Goal: Task Accomplishment & Management: Manage account settings

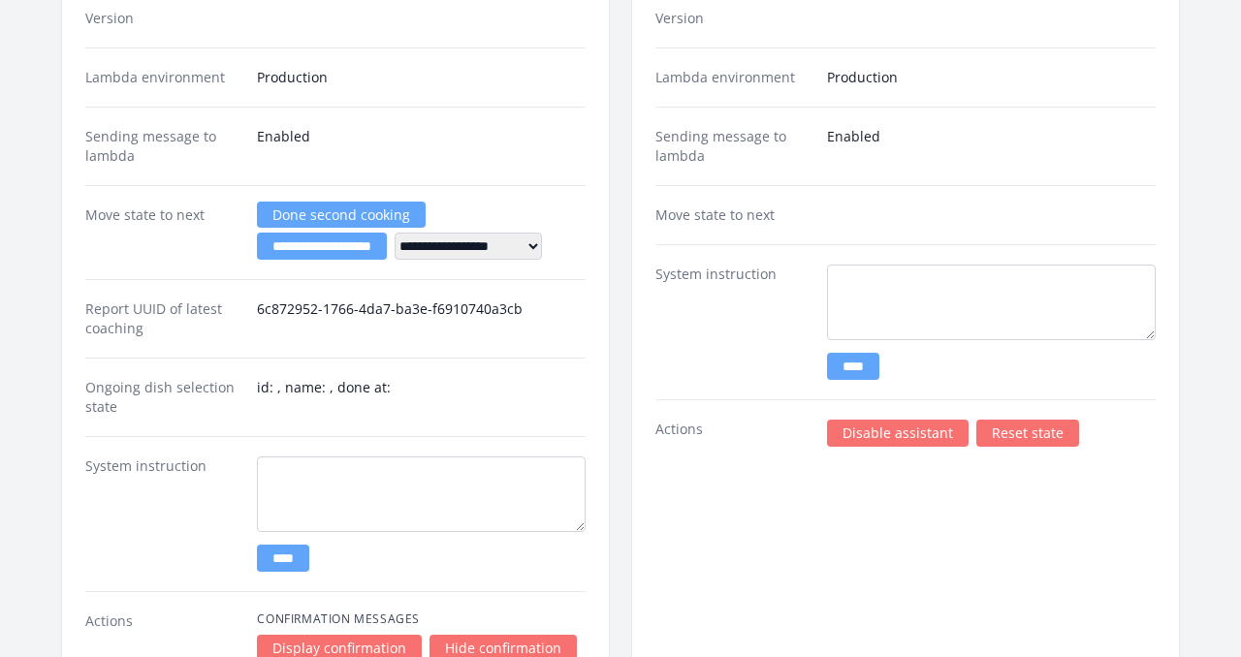
scroll to position [3436, 0]
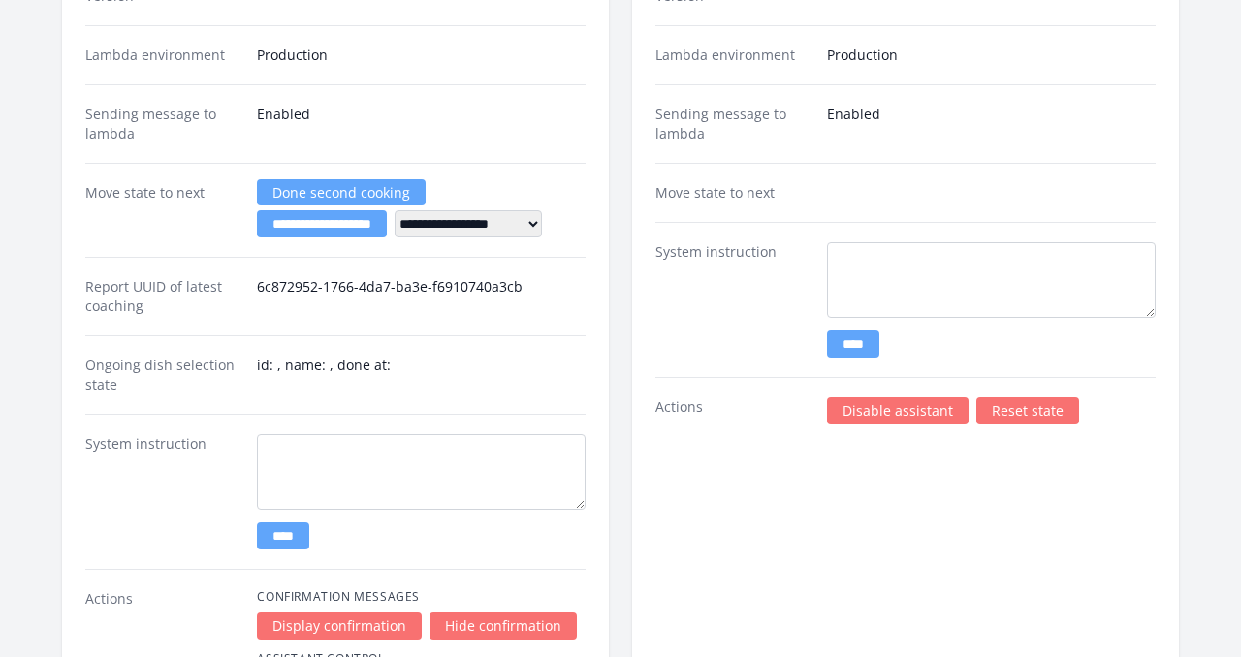
click at [869, 415] on link "Disable assistant" at bounding box center [898, 410] width 142 height 27
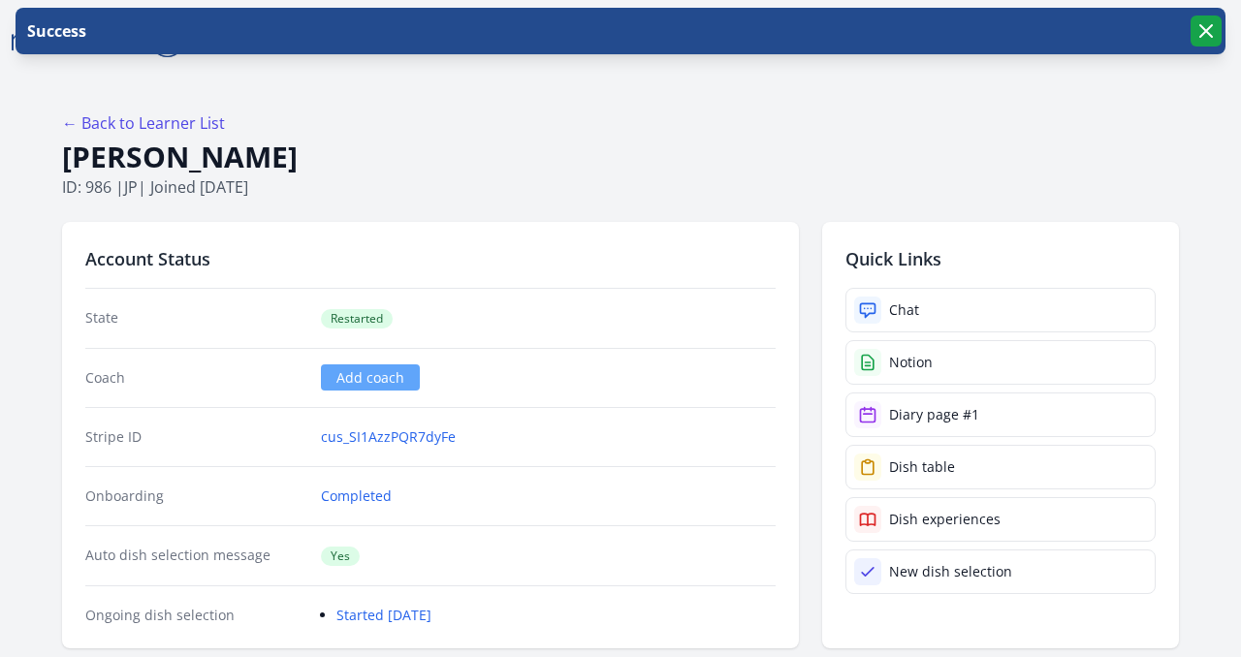
click at [1203, 28] on icon "button" at bounding box center [1206, 31] width 12 height 12
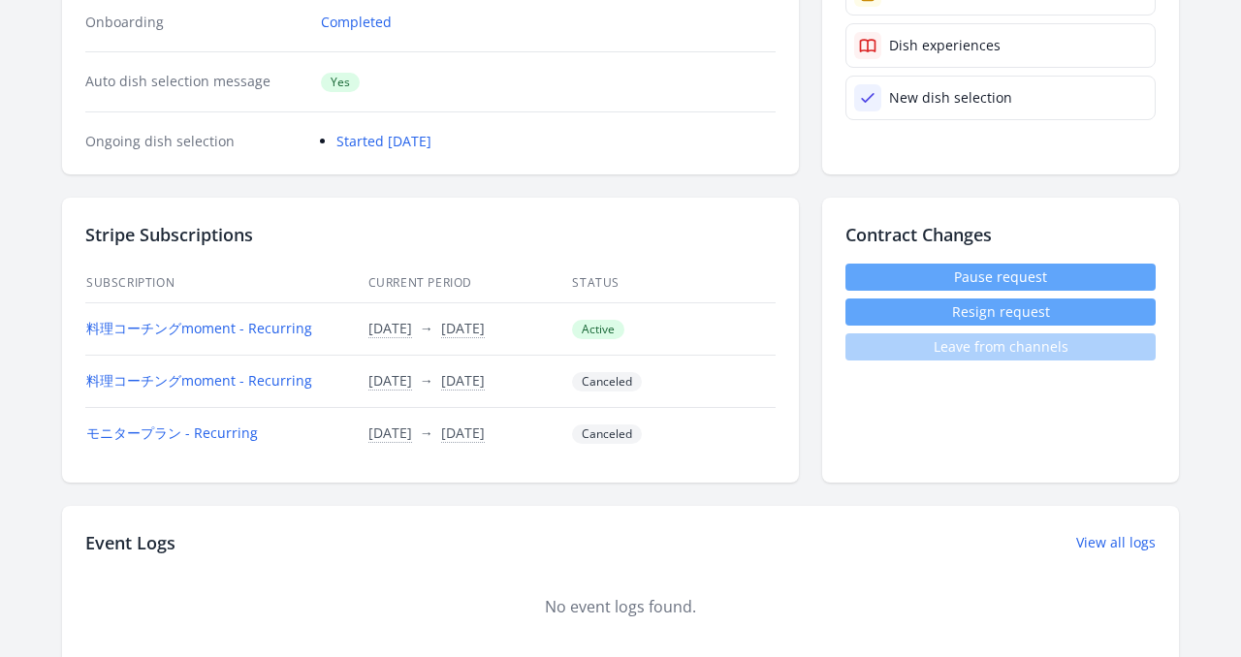
scroll to position [460, 0]
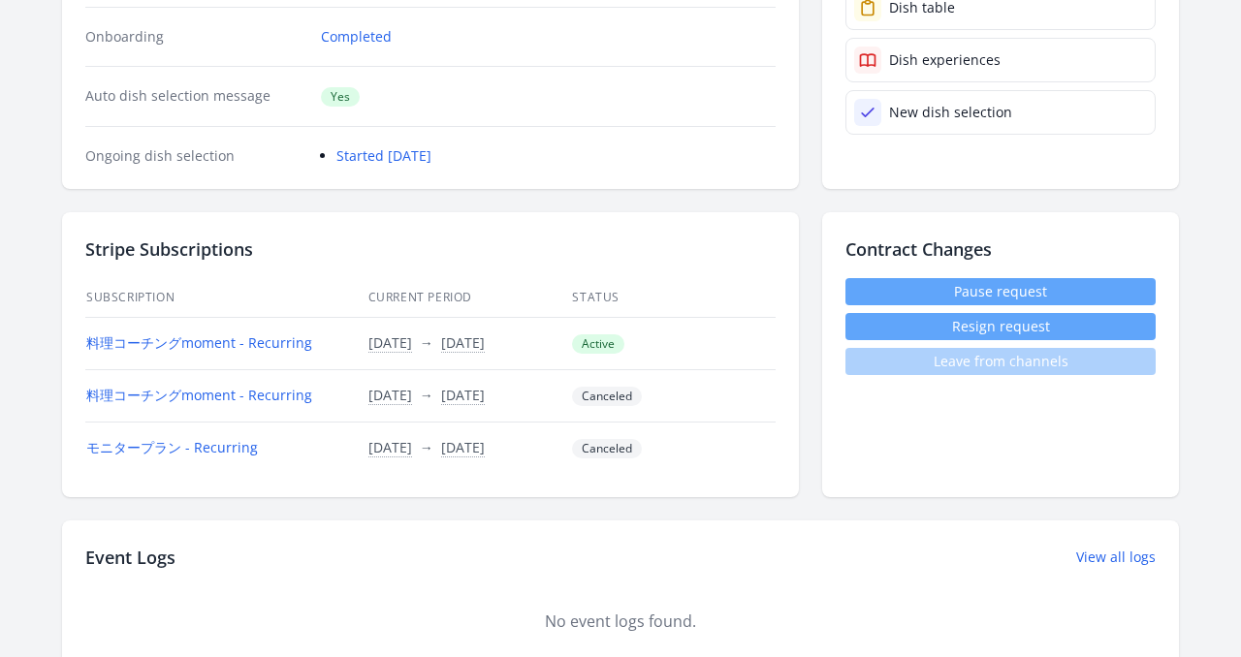
click at [922, 289] on link "Pause request" at bounding box center [1000, 291] width 310 height 27
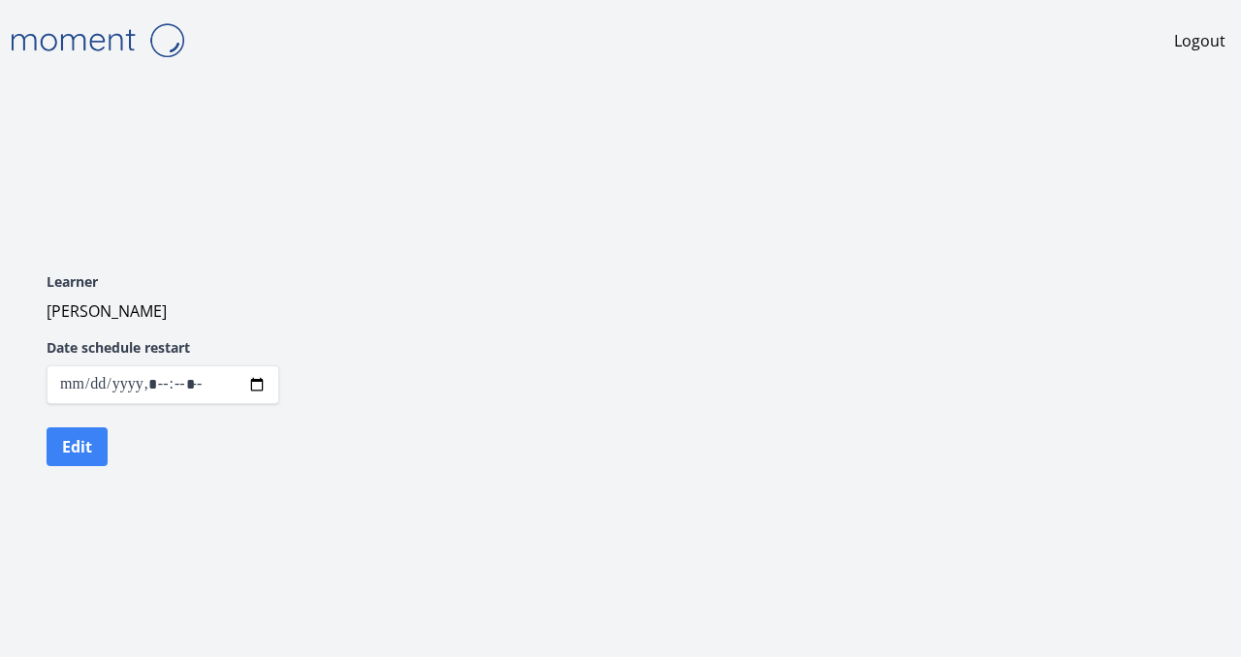
click at [256, 386] on input "datetime-local" at bounding box center [163, 384] width 233 height 39
type input "**********"
click at [203, 455] on div "Edit" at bounding box center [163, 447] width 233 height 39
click at [91, 458] on button "Edit" at bounding box center [77, 447] width 61 height 39
